Goal: Use online tool/utility: Utilize a website feature to perform a specific function

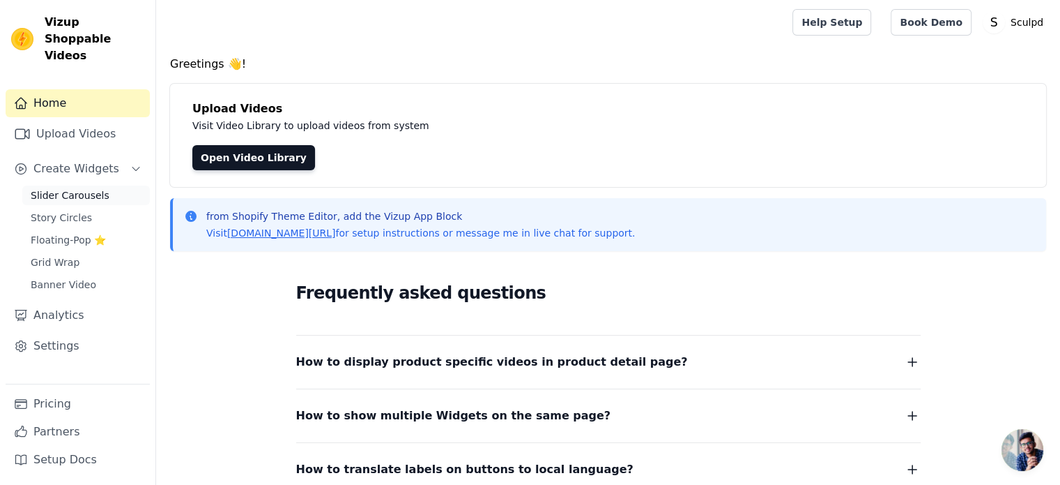
click at [46, 188] on span "Slider Carousels" at bounding box center [70, 195] width 79 height 14
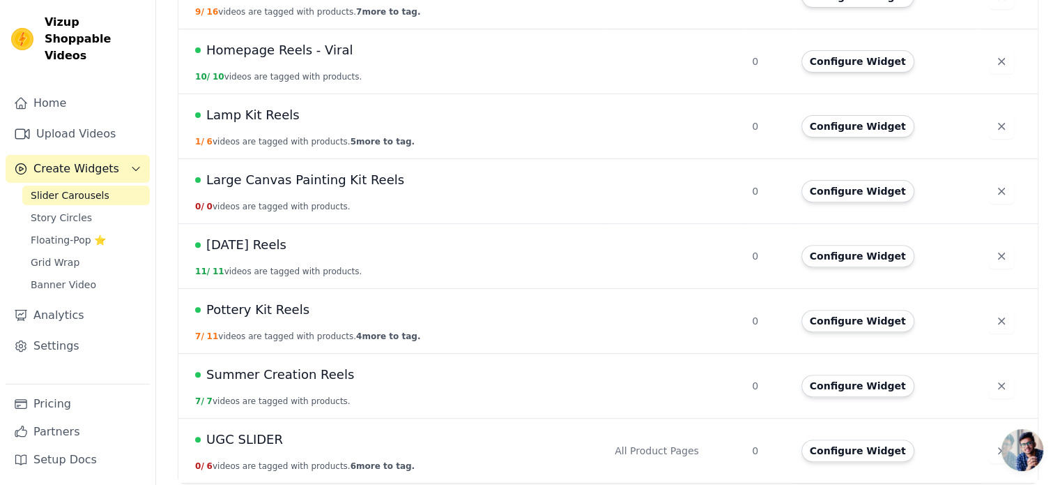
scroll to position [469, 0]
click at [252, 312] on span "Pottery Kit Reels" at bounding box center [257, 308] width 103 height 20
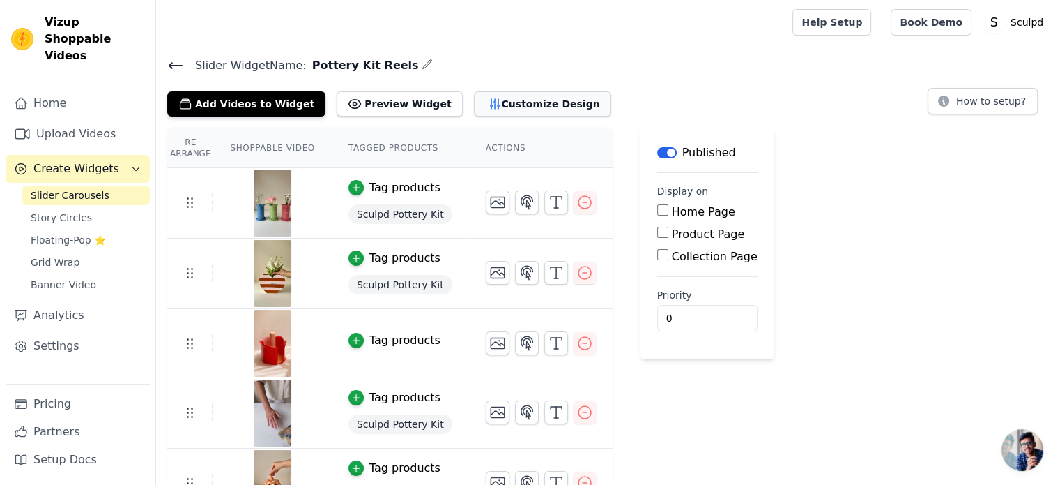
click at [499, 105] on button "Customize Design" at bounding box center [542, 103] width 137 height 25
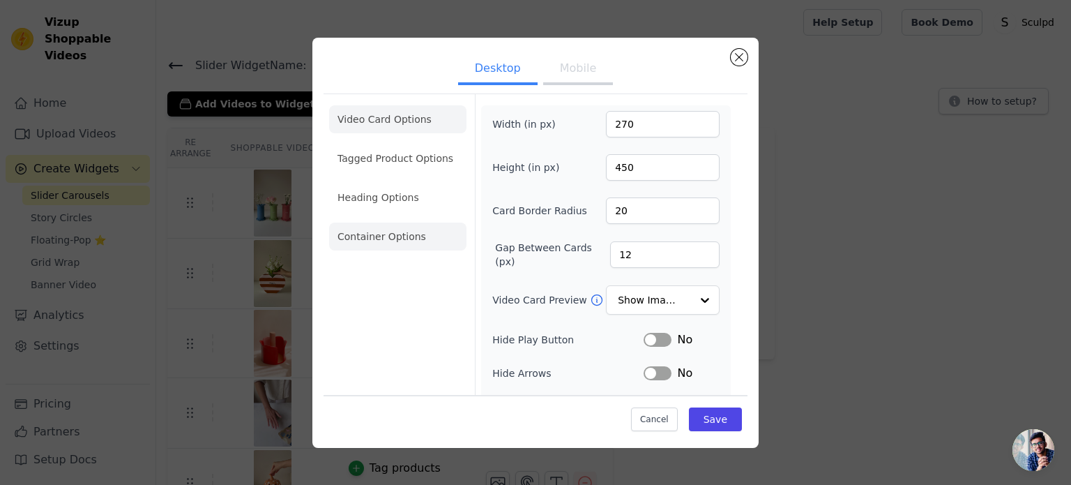
click at [380, 238] on li "Container Options" at bounding box center [397, 236] width 137 height 28
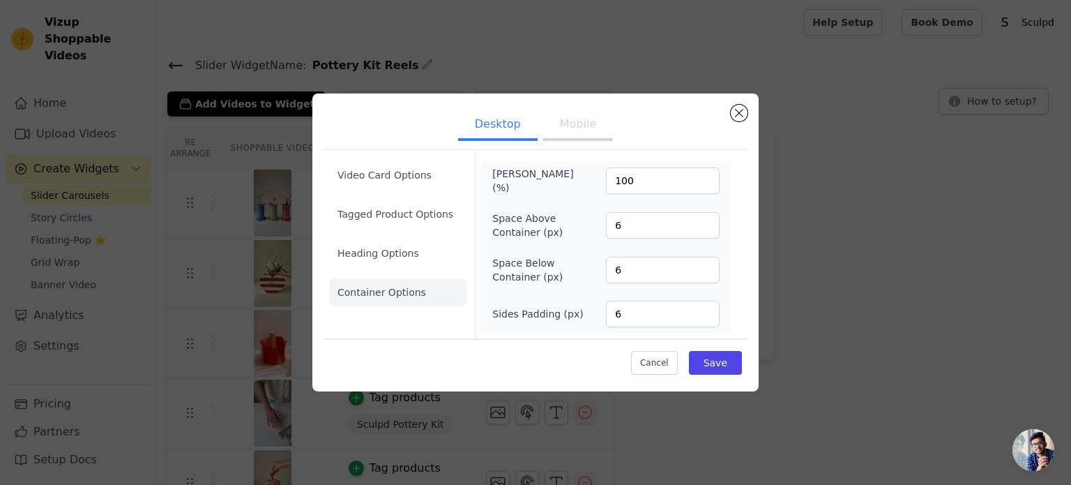
click at [577, 121] on button "Mobile" at bounding box center [578, 125] width 70 height 31
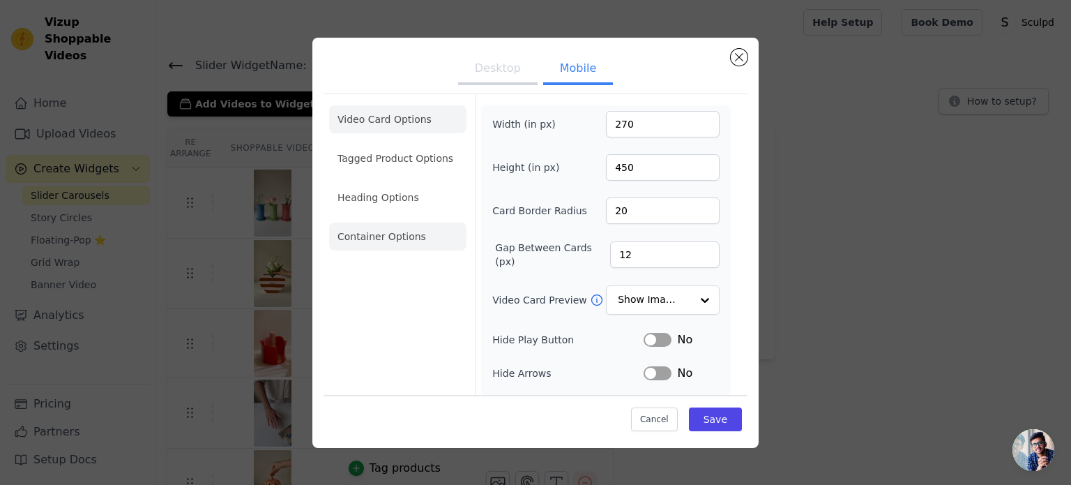
click at [386, 242] on li "Container Options" at bounding box center [397, 236] width 137 height 28
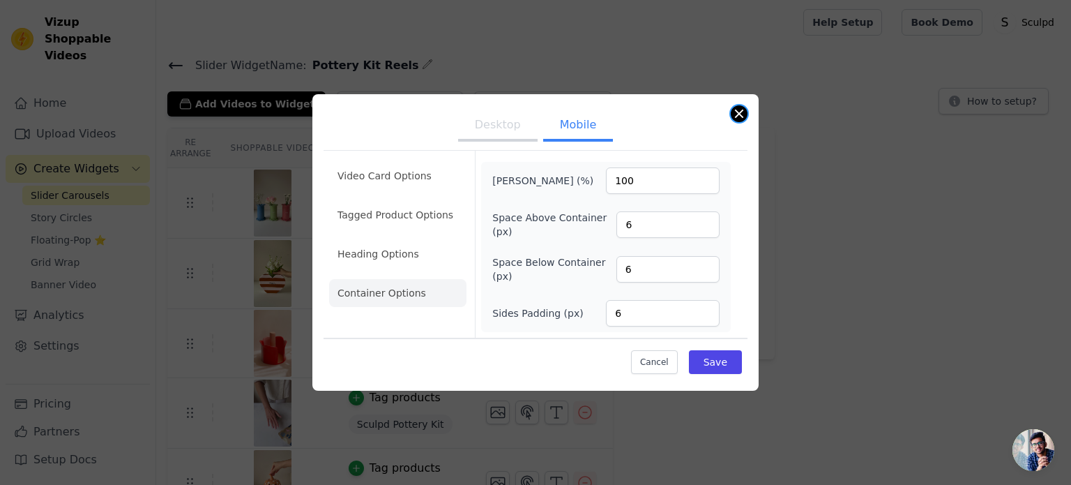
click at [740, 116] on button "Close modal" at bounding box center [739, 113] width 17 height 17
